Goal: Task Accomplishment & Management: Use online tool/utility

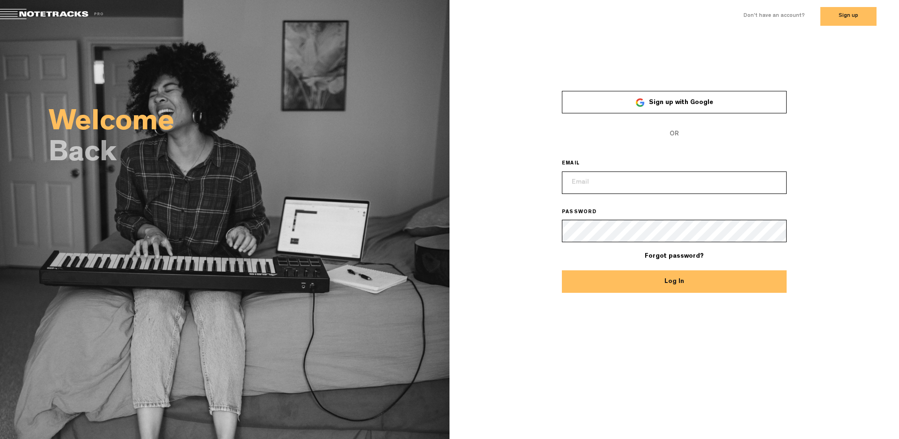
click at [637, 183] on input "email" at bounding box center [674, 182] width 225 height 22
paste input "desertcities@gmail.com"
type input "desertcities@gmail.com"
click at [680, 282] on button "Log In" at bounding box center [674, 281] width 225 height 22
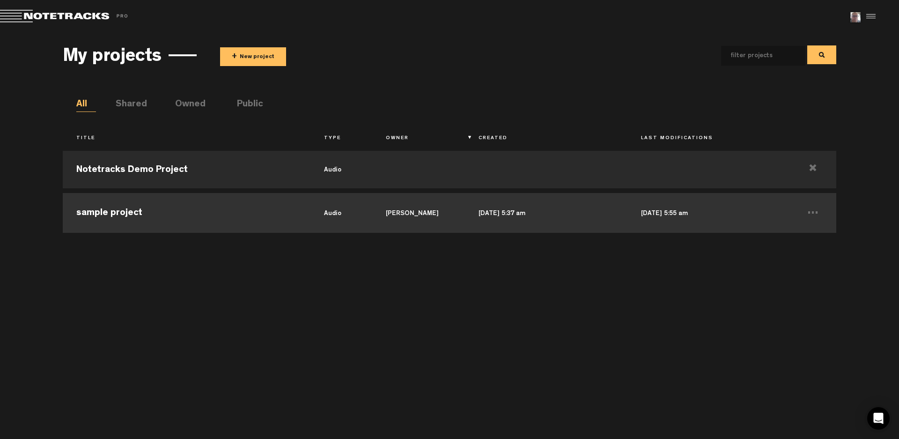
click at [121, 214] on td "sample project" at bounding box center [186, 212] width 247 height 42
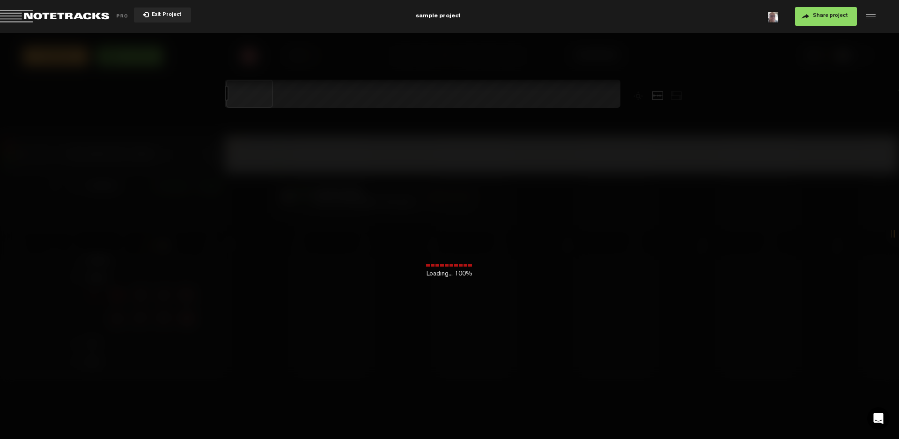
click at [453, 345] on div "Loading... 100%" at bounding box center [449, 252] width 899 height 439
click at [465, 257] on div at bounding box center [465, 247] width 4 height 37
click at [441, 265] on div at bounding box center [442, 264] width 4 height 3
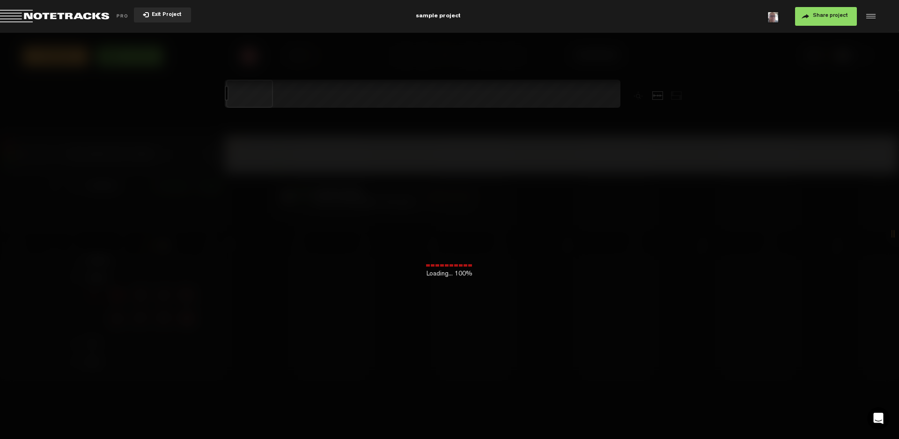
click at [634, 362] on td at bounding box center [562, 313] width 675 height 133
click at [37, 19] on span "Return to Project List" at bounding box center [65, 16] width 131 height 13
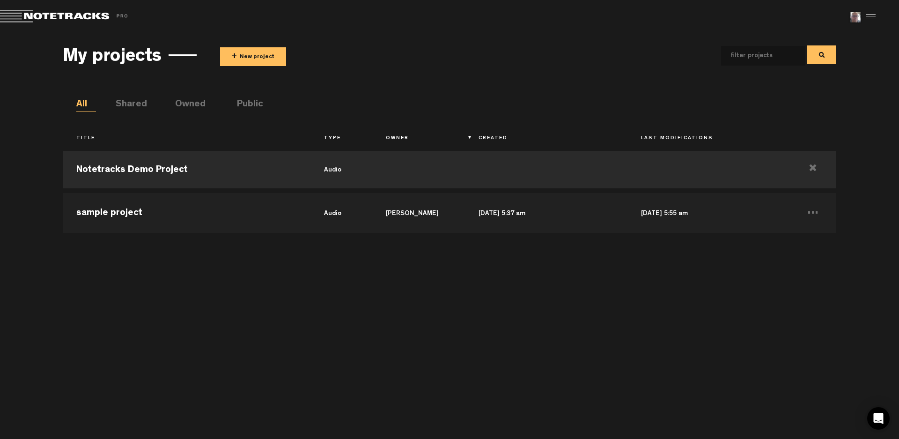
click at [559, 277] on div "Notetracks Demo Project audio sample project audio [PERSON_NAME] [DATE] 5:37 am…" at bounding box center [449, 287] width 773 height 283
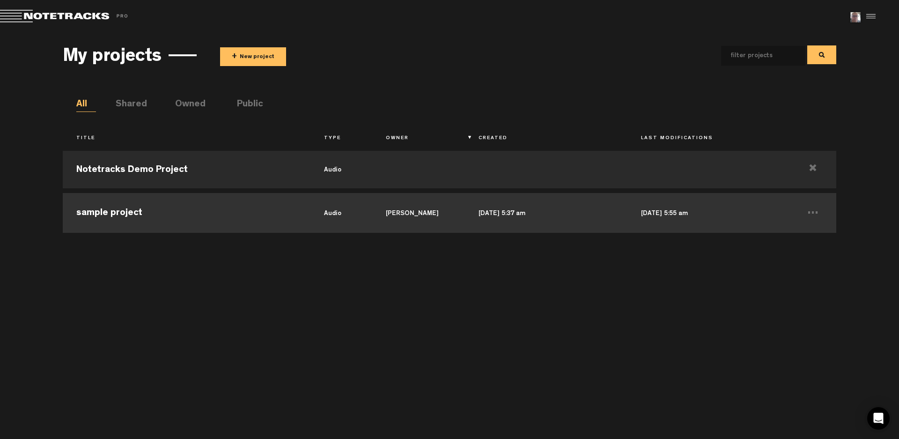
click at [152, 213] on td "sample project" at bounding box center [186, 212] width 247 height 42
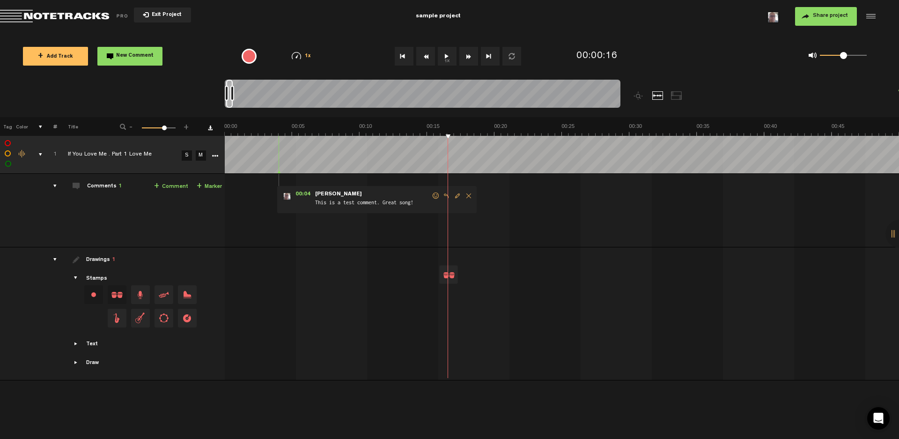
click at [402, 58] on button "Go to beginning" at bounding box center [404, 56] width 19 height 19
click at [445, 59] on button "1x" at bounding box center [447, 56] width 19 height 19
drag, startPoint x: 162, startPoint y: 129, endPoint x: 149, endPoint y: 132, distance: 13.4
click at [149, 129] on div "1 100 18" at bounding box center [159, 128] width 34 height 2
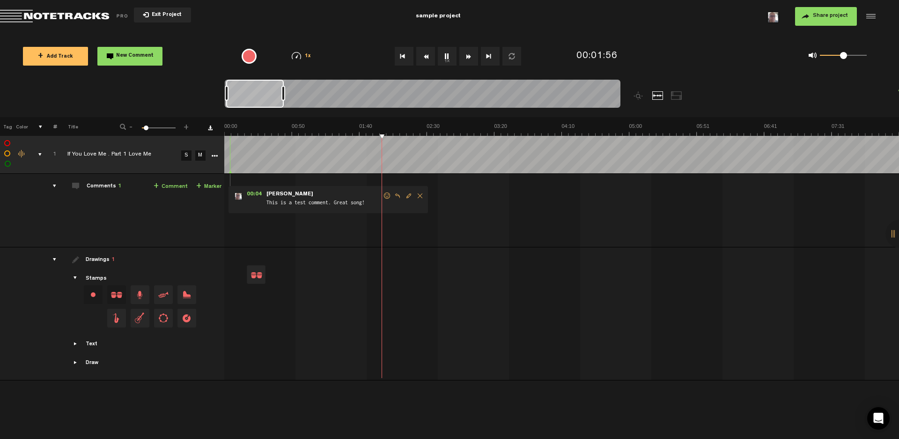
click at [146, 129] on span at bounding box center [146, 127] width 5 height 5
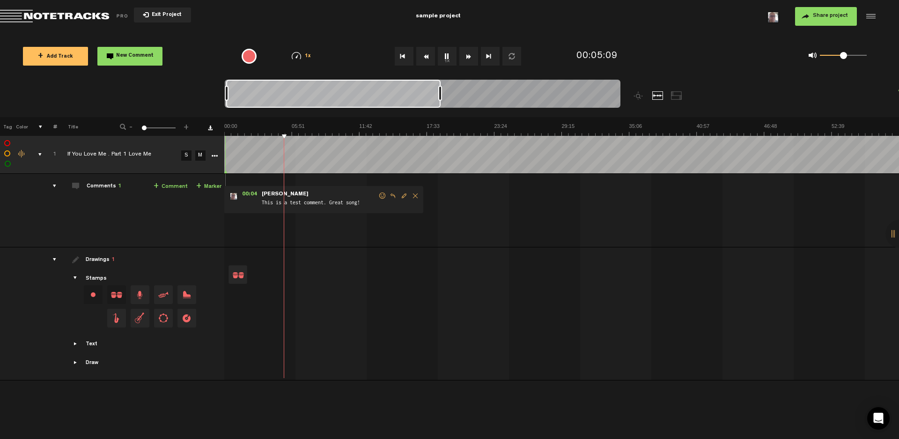
click at [440, 98] on div at bounding box center [440, 93] width 4 height 15
drag, startPoint x: 144, startPoint y: 128, endPoint x: 131, endPoint y: 128, distance: 13.1
click at [131, 128] on div "- 1 100 1 +" at bounding box center [155, 127] width 92 height 9
click at [830, 16] on span "Share project" at bounding box center [830, 16] width 35 height 6
